Goal: Transaction & Acquisition: Download file/media

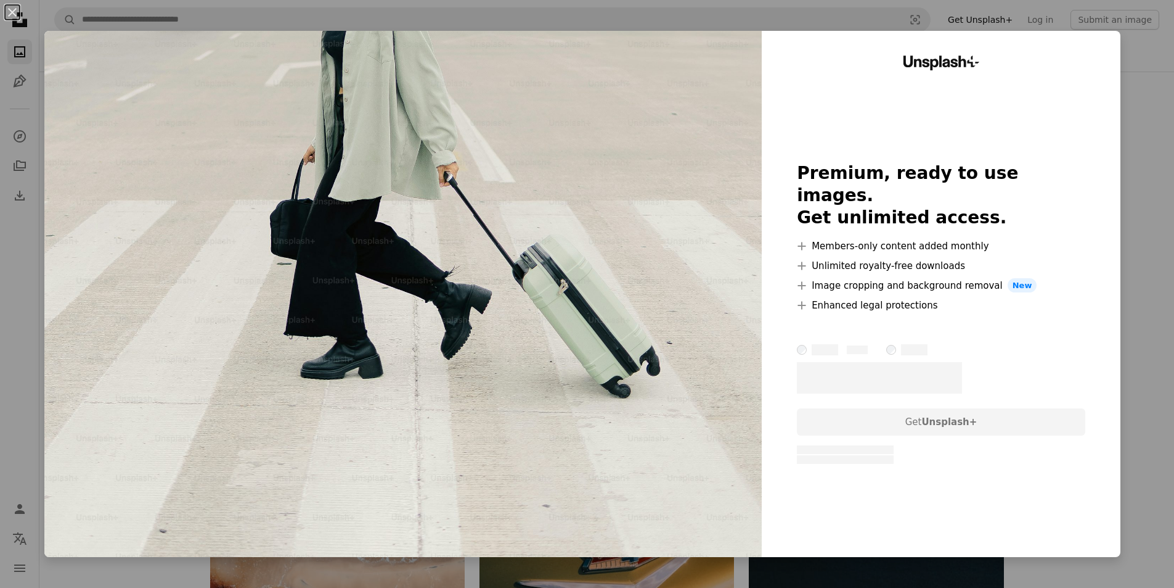
scroll to position [1973, 0]
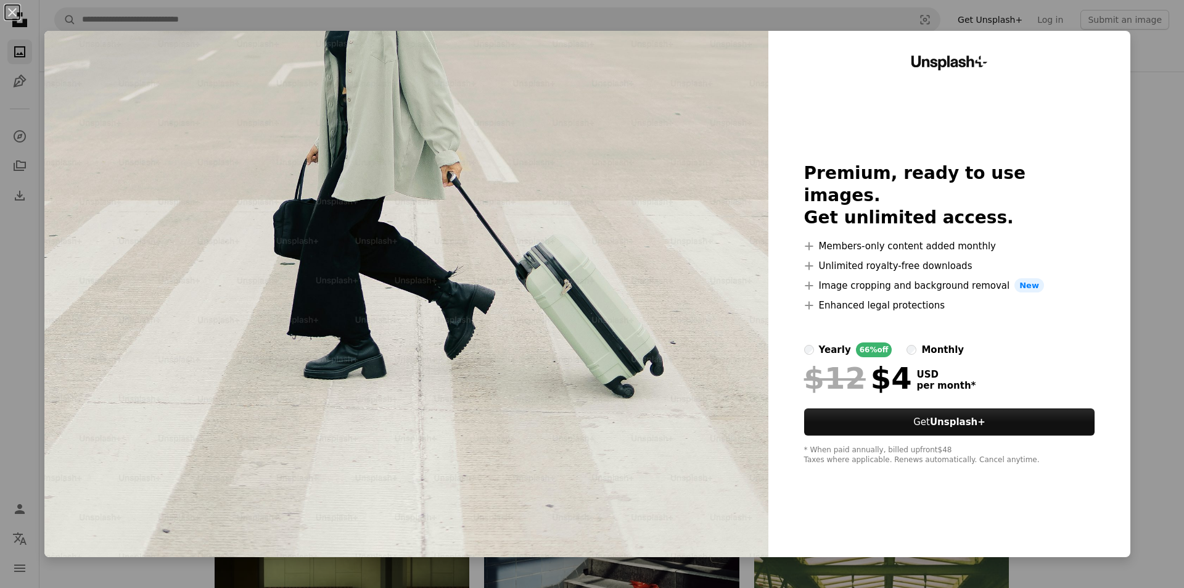
click at [1149, 62] on div "An X shape Unsplash+ Premium, ready to use images. Get unlimited access. A plus…" at bounding box center [592, 294] width 1184 height 588
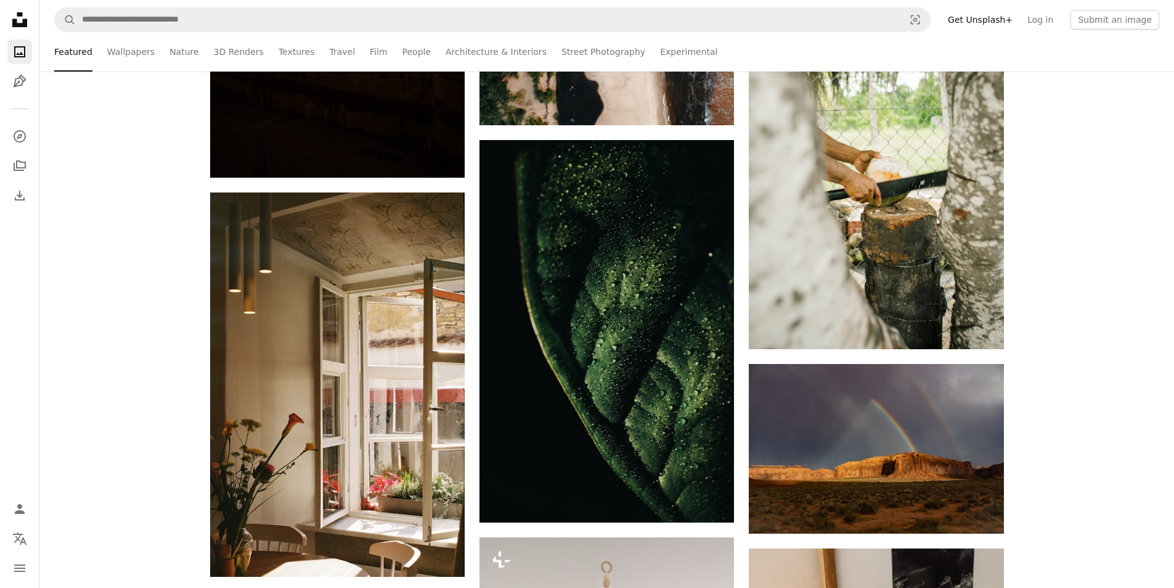
scroll to position [8015, 0]
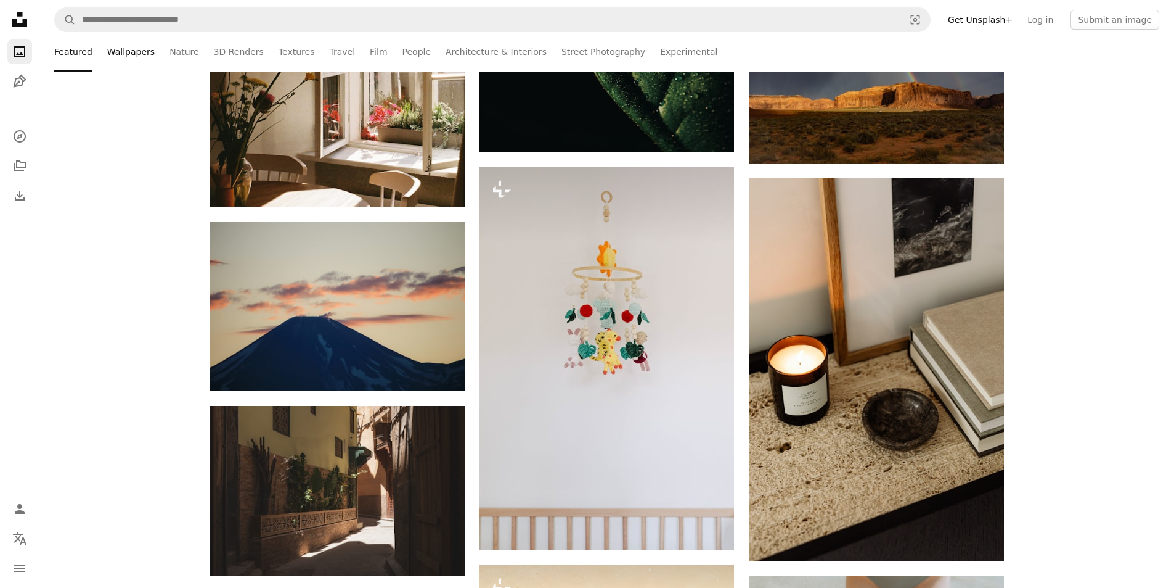
click at [120, 50] on link "Wallpapers" at bounding box center [130, 51] width 47 height 39
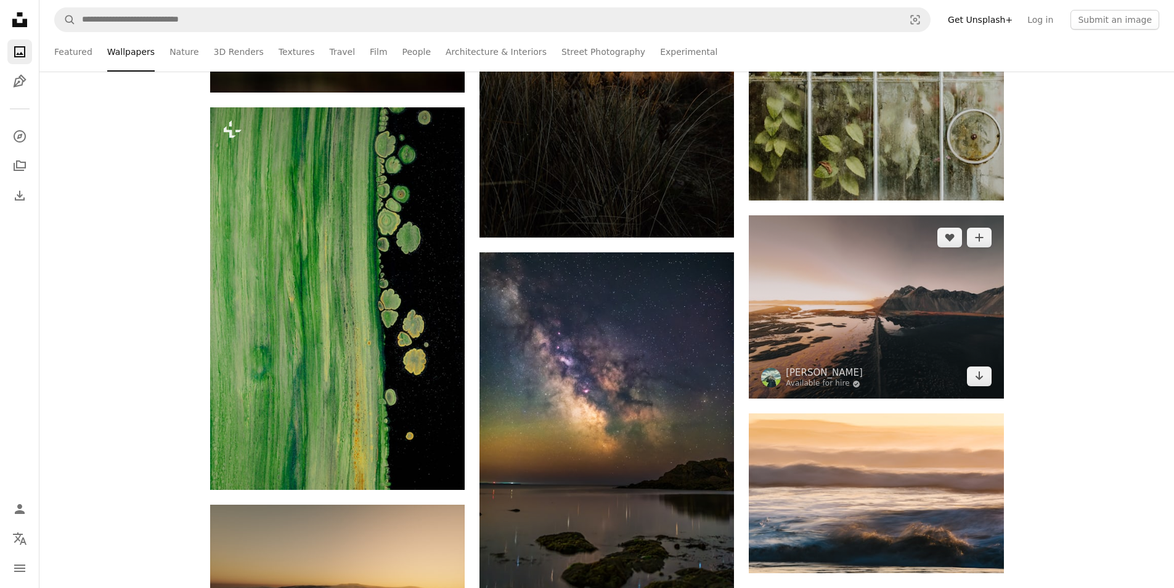
scroll to position [9679, 0]
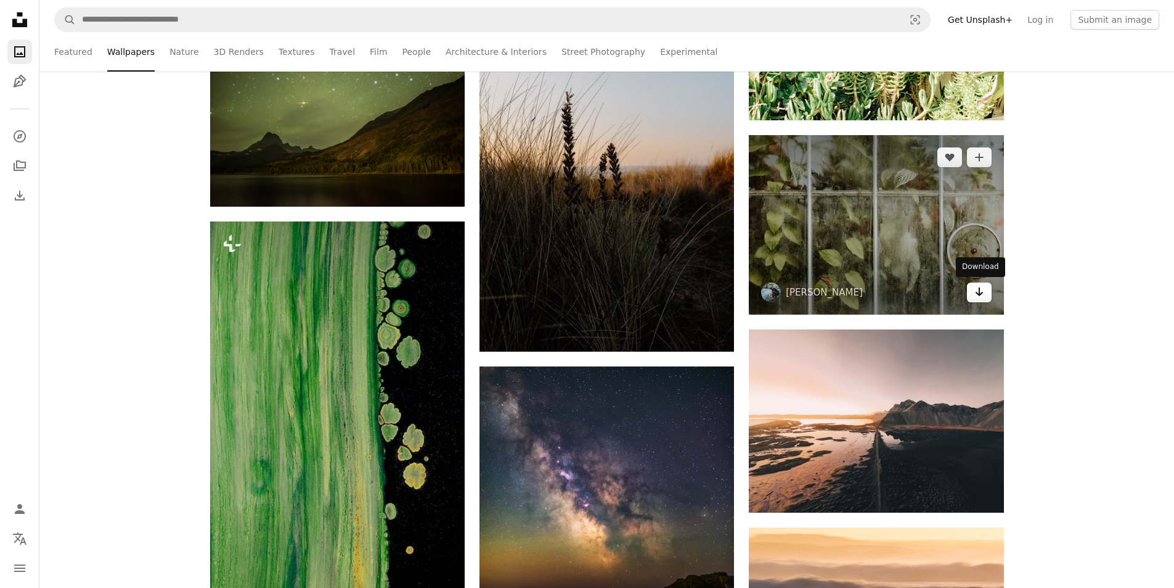
click at [979, 295] on icon "Download" at bounding box center [979, 291] width 8 height 9
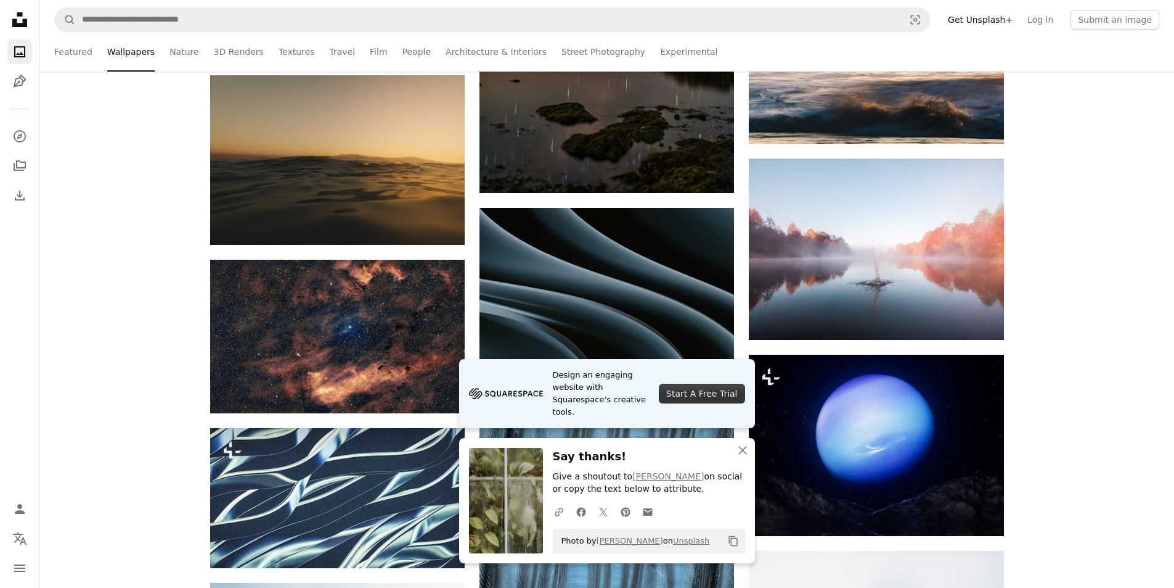
scroll to position [10234, 0]
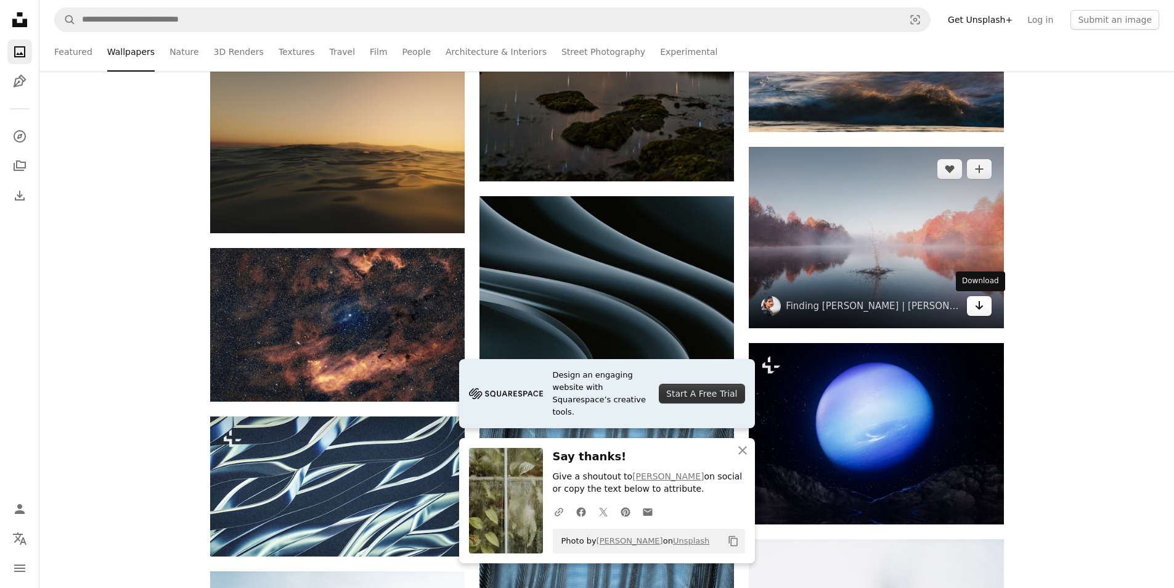
click at [981, 311] on icon "Arrow pointing down" at bounding box center [980, 305] width 10 height 15
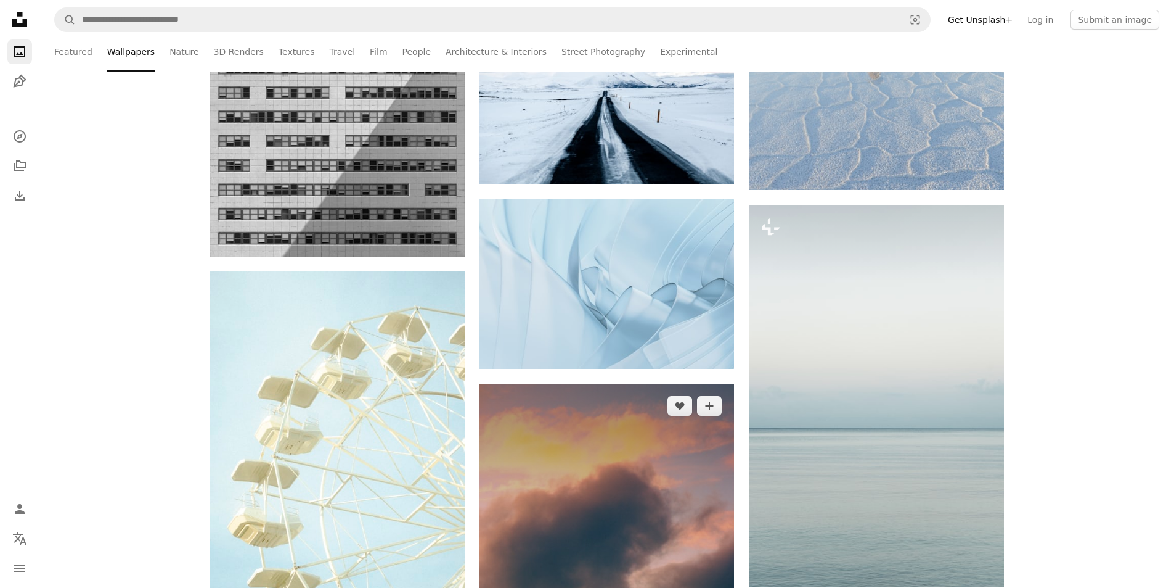
scroll to position [15844, 0]
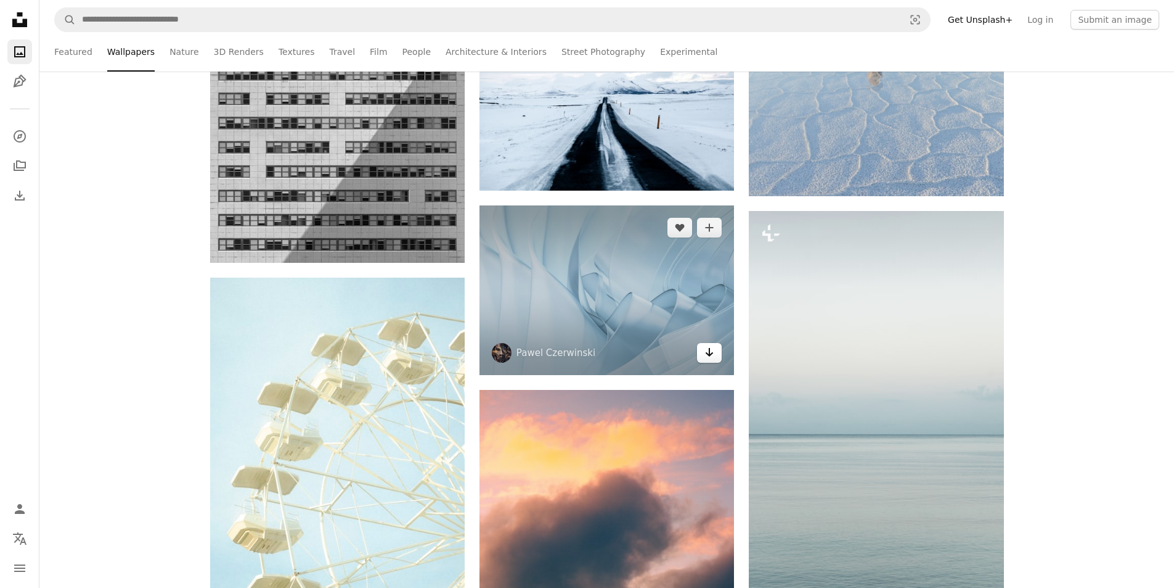
click at [708, 355] on icon "Arrow pointing down" at bounding box center [710, 352] width 10 height 15
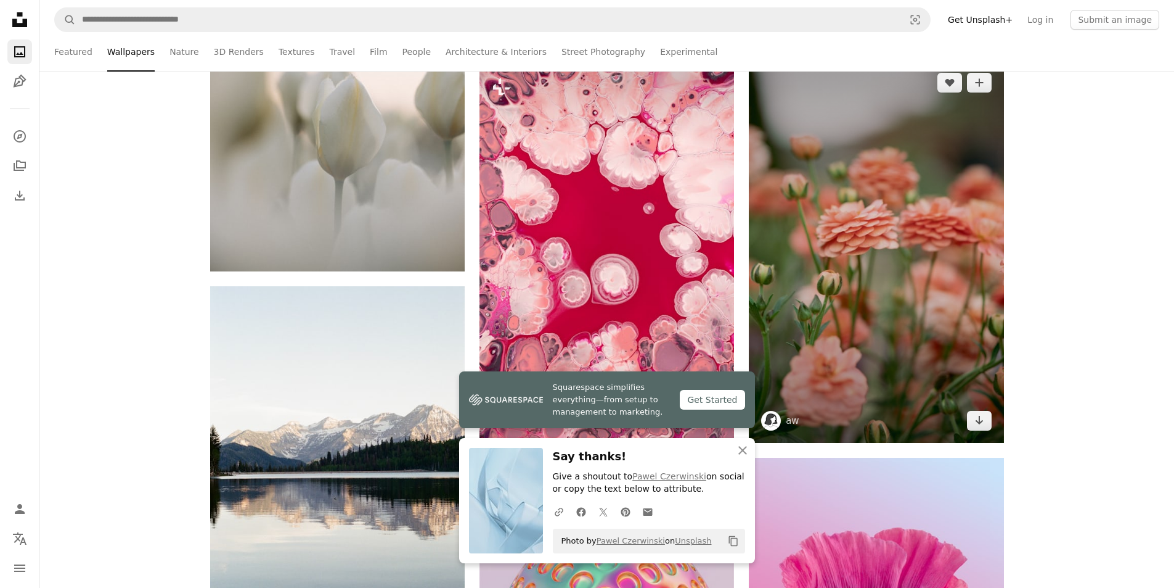
scroll to position [16584, 0]
